Goal: Task Accomplishment & Management: Manage account settings

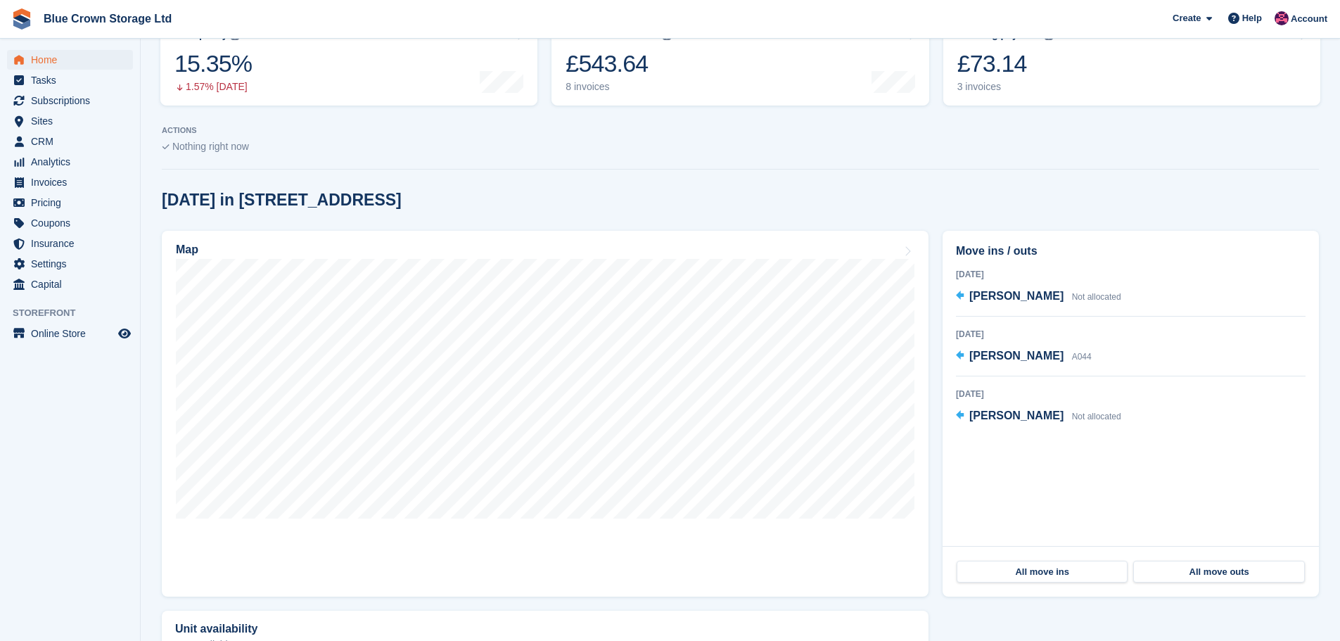
scroll to position [211, 0]
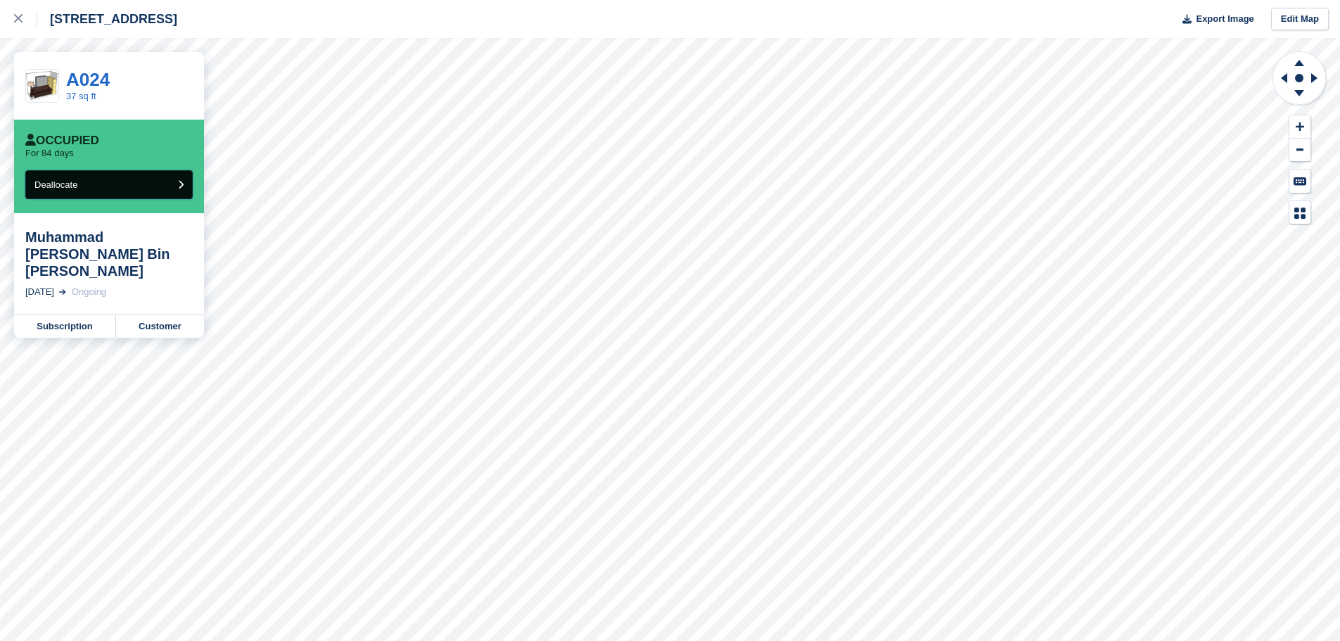
click at [106, 193] on button "Deallocate" at bounding box center [108, 184] width 167 height 29
click at [154, 186] on button "Deallocate" at bounding box center [108, 184] width 167 height 29
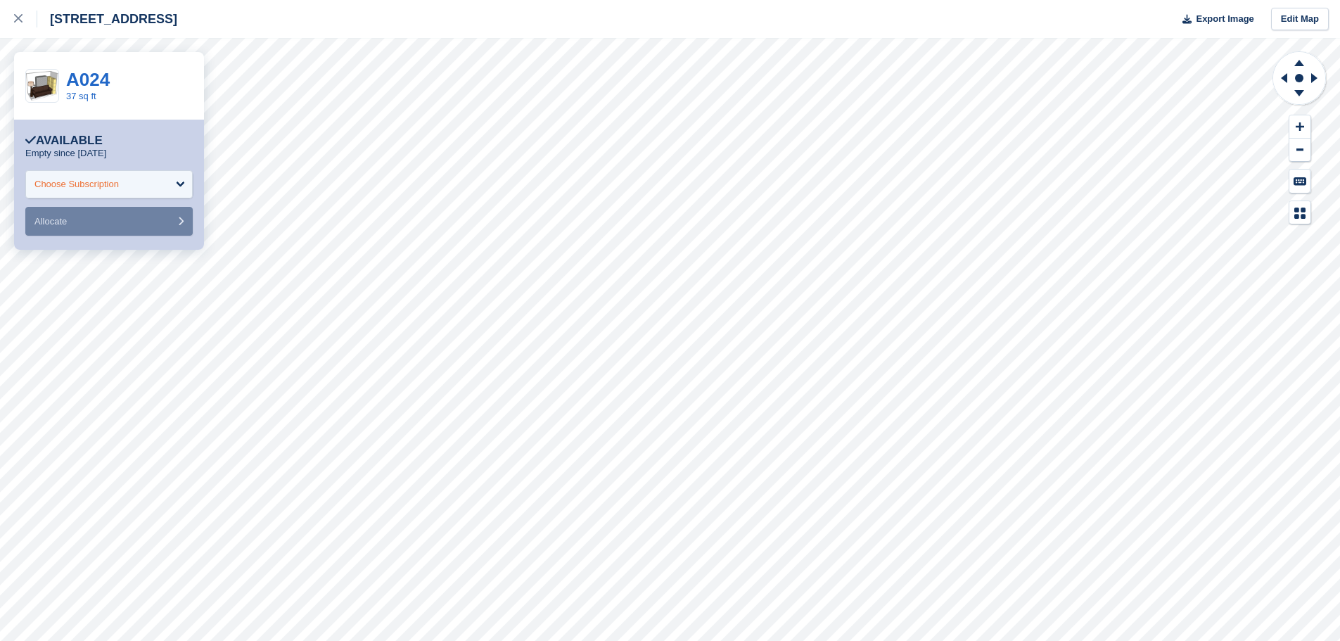
click at [172, 185] on div "Choose Subscription" at bounding box center [108, 184] width 167 height 28
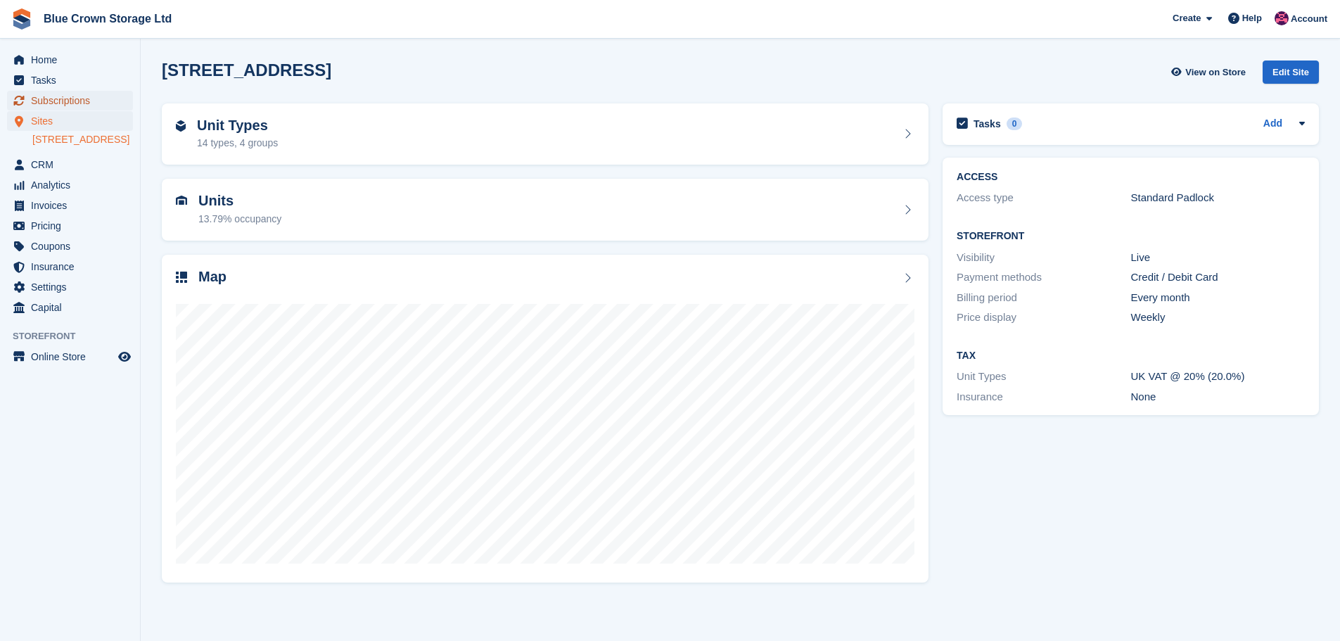
click at [59, 99] on span "Subscriptions" at bounding box center [73, 101] width 84 height 20
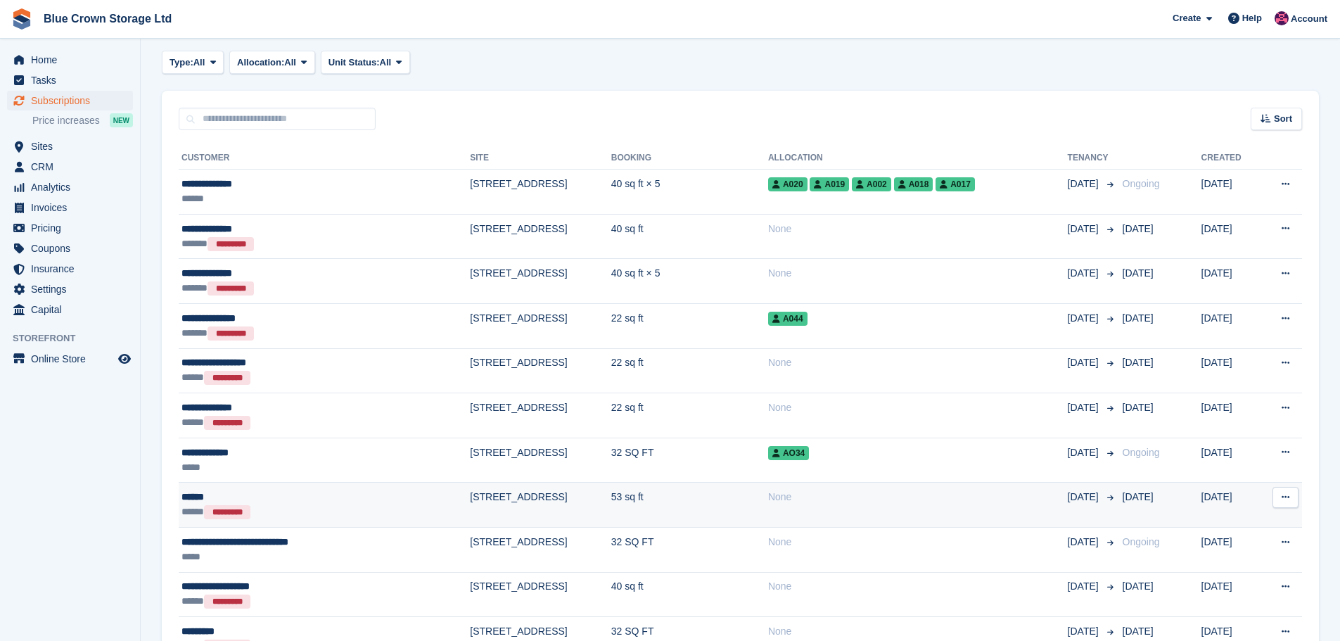
scroll to position [196, 0]
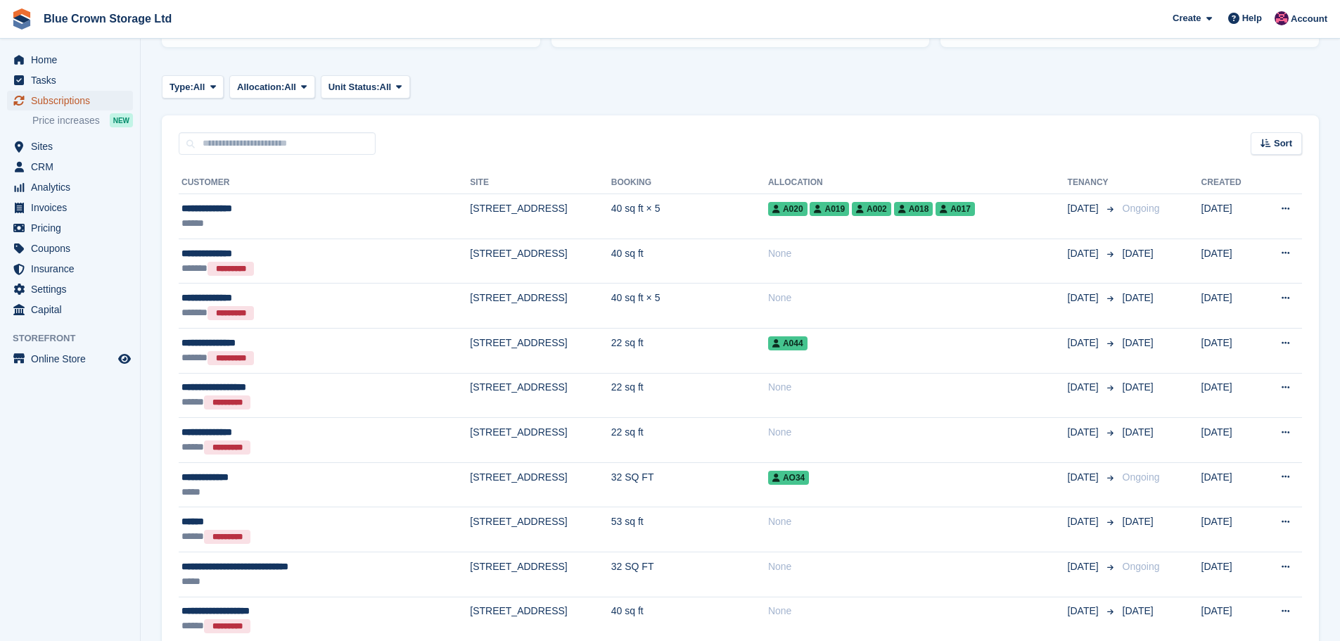
click at [55, 102] on span "Subscriptions" at bounding box center [73, 101] width 84 height 20
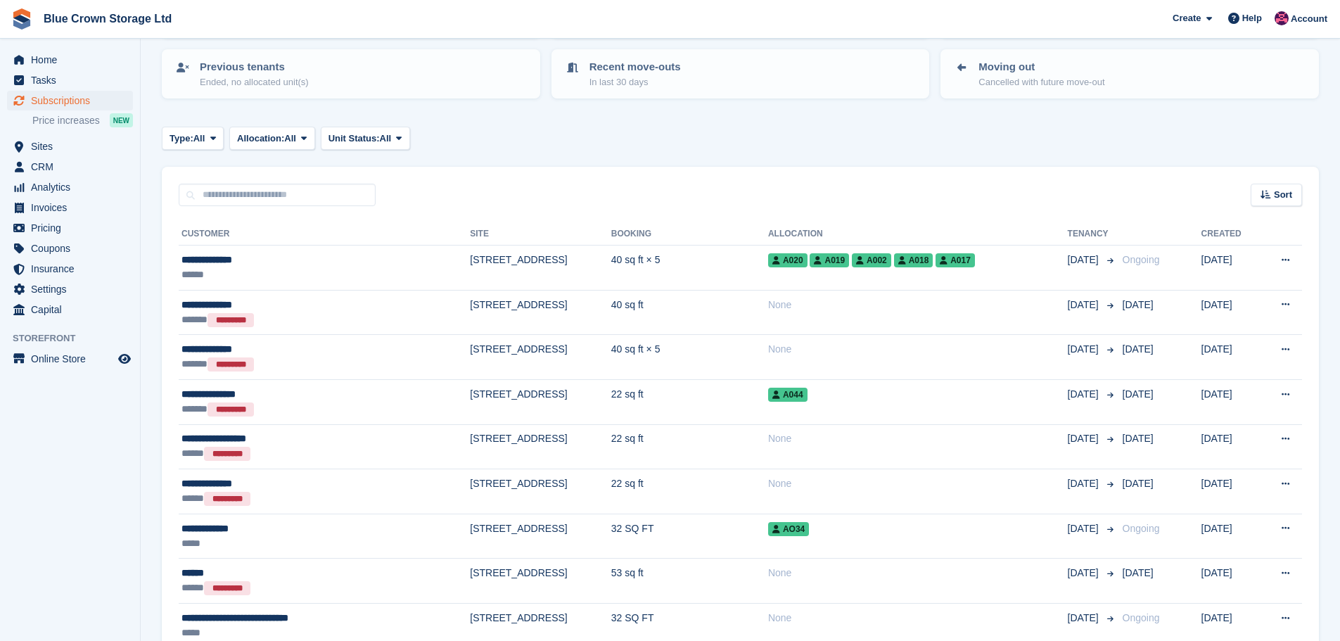
scroll to position [0, 0]
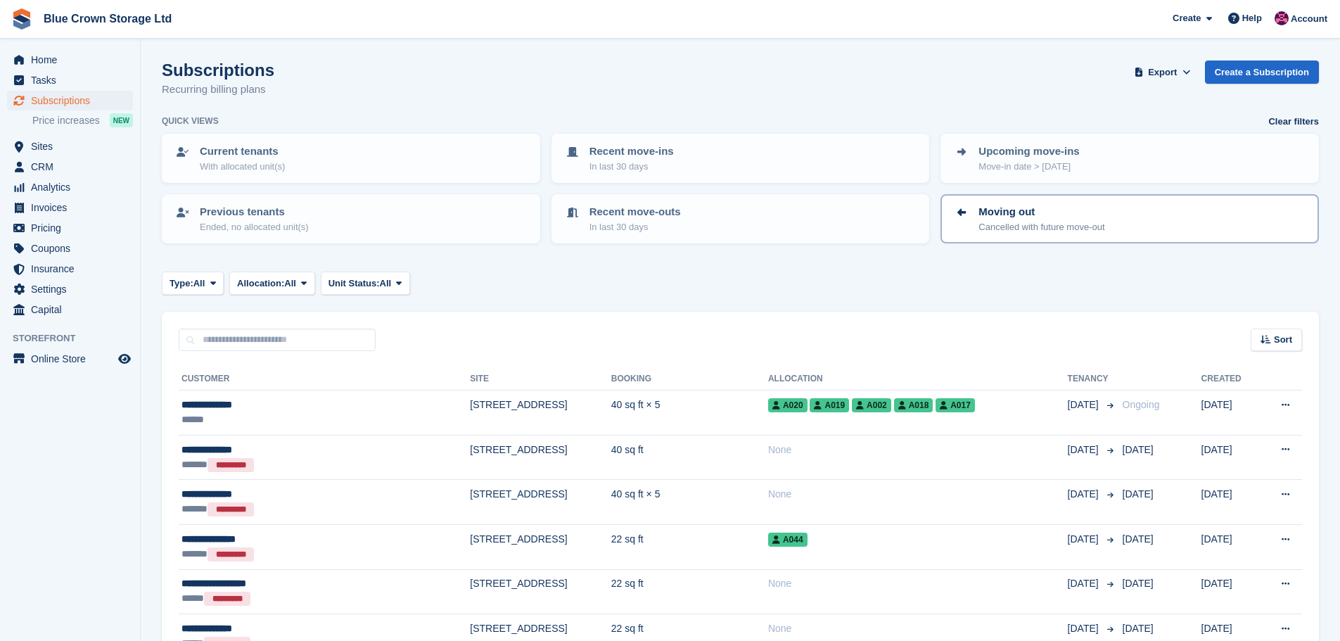
click at [1050, 222] on p "Cancelled with future move-out" at bounding box center [1041, 227] width 126 height 14
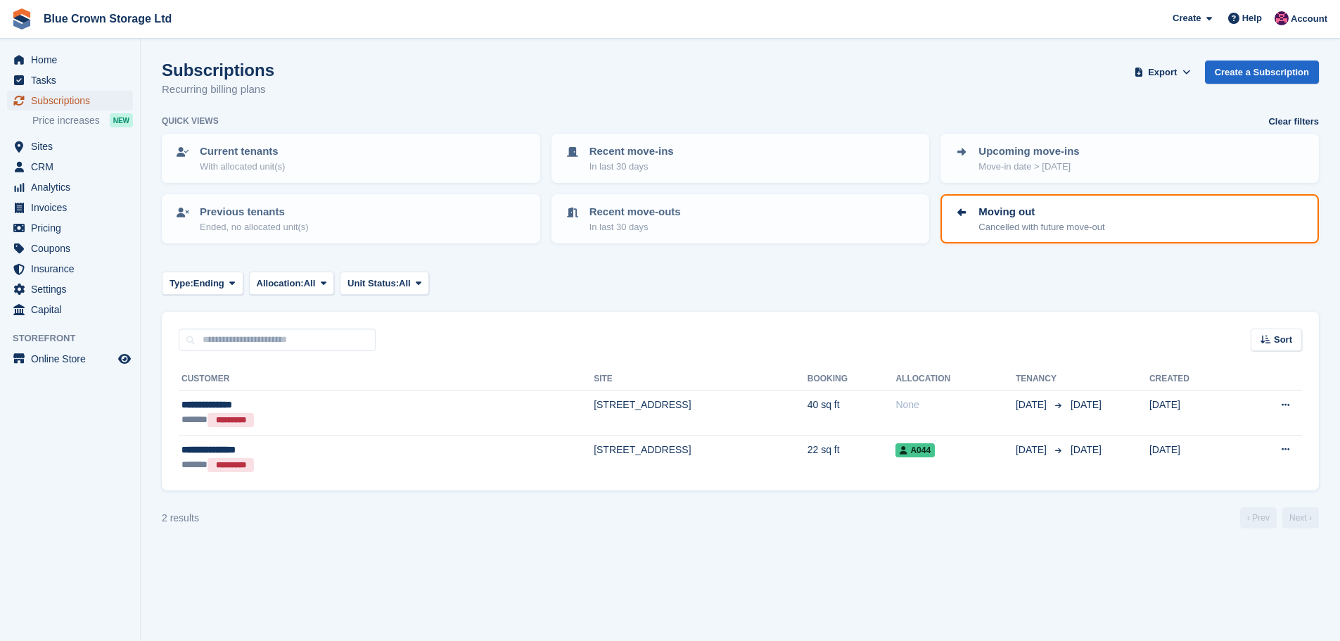
click at [56, 101] on span "Subscriptions" at bounding box center [73, 101] width 84 height 20
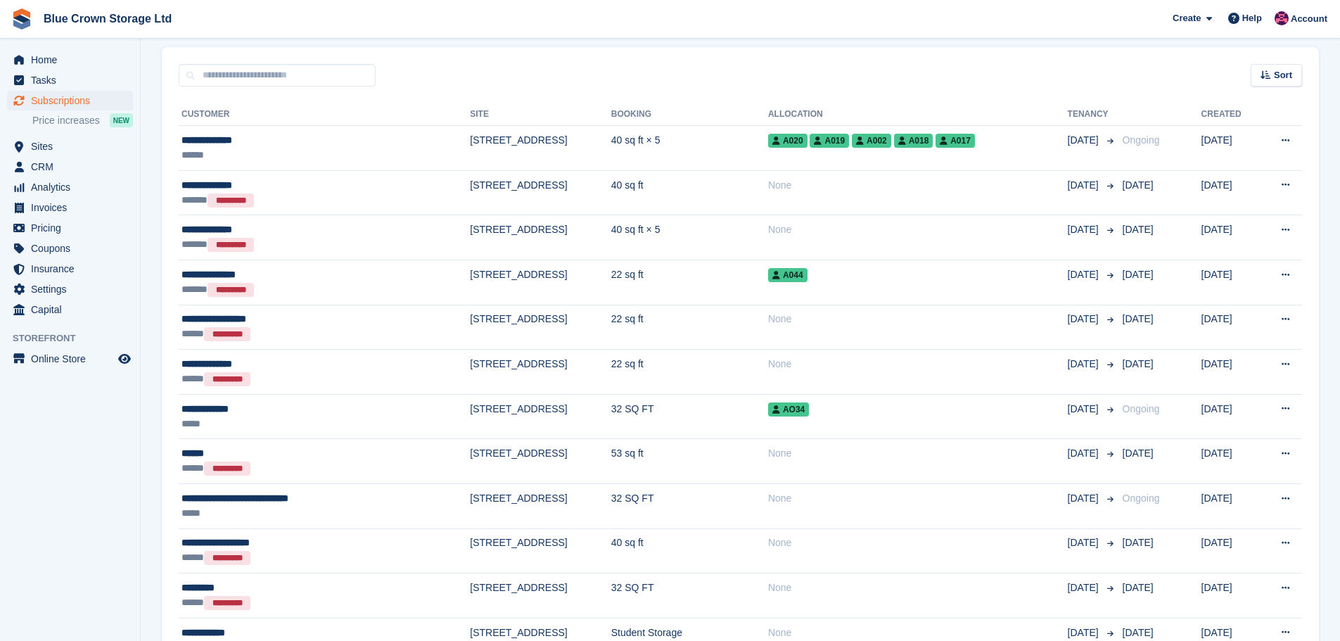
scroll to position [141, 0]
